Goal: Obtain resource: Download file/media

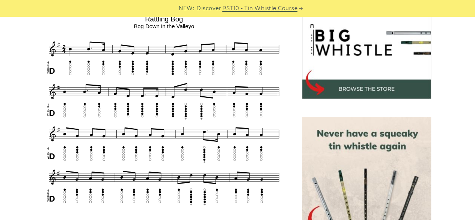
scroll to position [263, 0]
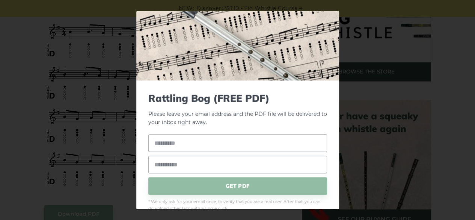
scroll to position [40, 0]
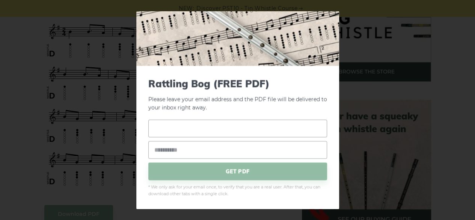
click at [198, 126] on input "text" at bounding box center [237, 129] width 179 height 18
type input "*"
type input "**********"
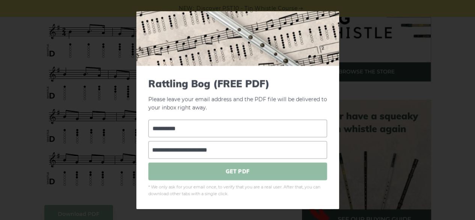
type input "**********"
click at [251, 173] on span "GET PDF" at bounding box center [237, 171] width 179 height 18
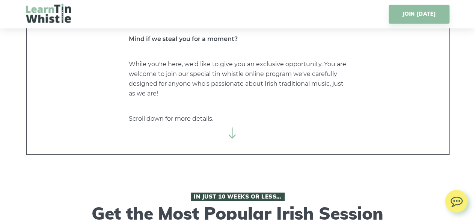
scroll to position [150, 0]
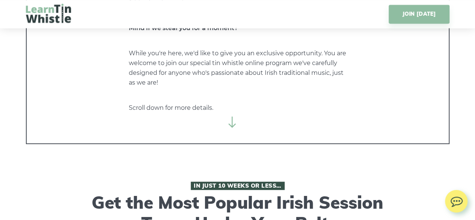
click at [232, 124] on icon at bounding box center [232, 122] width 11 height 11
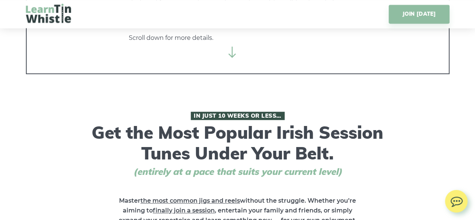
scroll to position [225, 0]
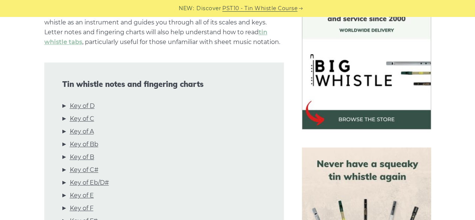
scroll to position [263, 0]
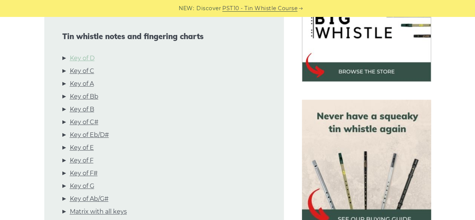
click at [82, 59] on link "Key of D" at bounding box center [82, 58] width 25 height 10
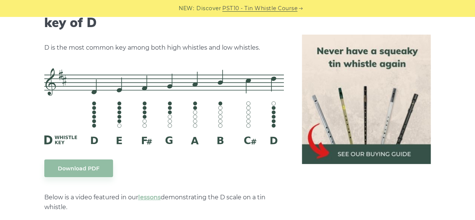
scroll to position [1246, 0]
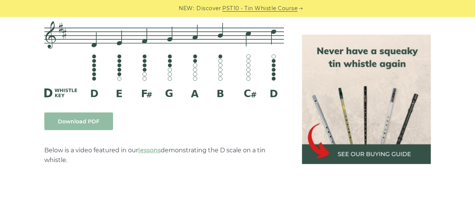
click at [84, 122] on link "Download PDF" at bounding box center [78, 121] width 69 height 18
